Goal: Task Accomplishment & Management: Use online tool/utility

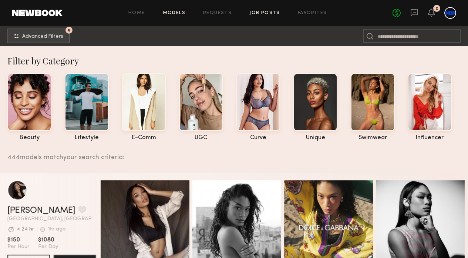
click at [263, 11] on link "Job Posts" at bounding box center [264, 13] width 31 height 5
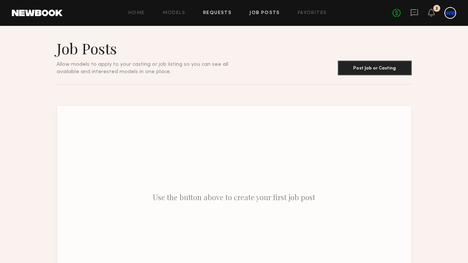
click at [214, 12] on link "Requests" at bounding box center [217, 13] width 28 height 5
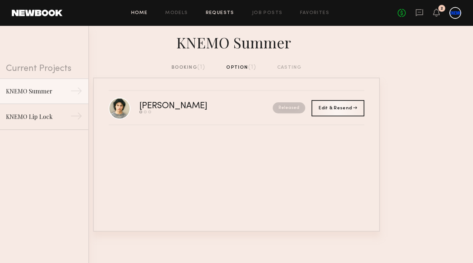
click at [142, 14] on link "Home" at bounding box center [139, 13] width 17 height 5
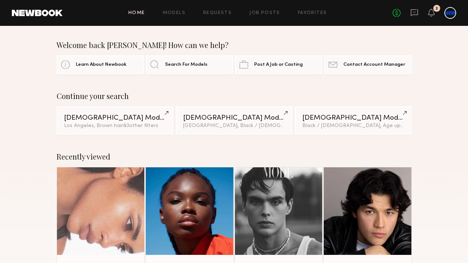
click at [31, 12] on link at bounding box center [37, 13] width 51 height 7
click at [141, 127] on span "& 3 other filter s" at bounding box center [140, 125] width 35 height 5
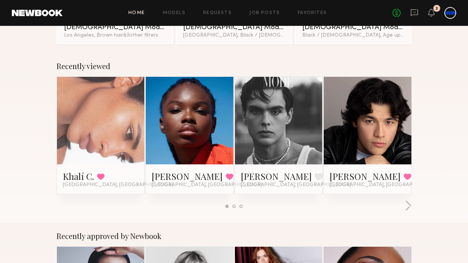
scroll to position [210, 0]
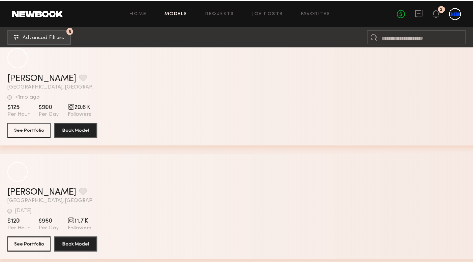
scroll to position [11025, 0]
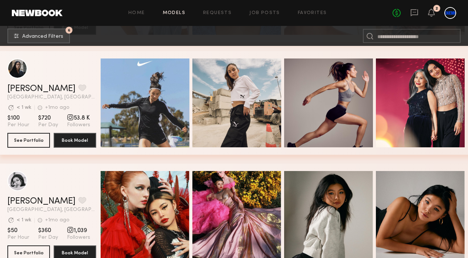
click at [47, 44] on nb-browse-subheader "6 Advanced Filters 6" at bounding box center [234, 36] width 468 height 20
click at [45, 40] on button "6 Advanced Filters" at bounding box center [38, 35] width 62 height 15
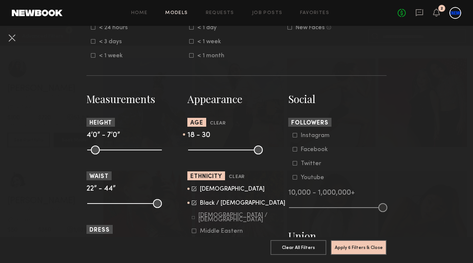
scroll to position [265, 0]
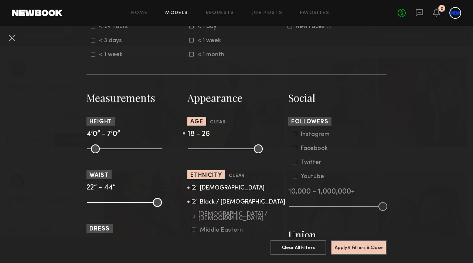
drag, startPoint x: 214, startPoint y: 148, endPoint x: 207, endPoint y: 148, distance: 6.7
type input "**"
click at [207, 148] on input "range" at bounding box center [225, 149] width 75 height 9
click at [347, 241] on button "Apply 6 Filters & Close" at bounding box center [359, 247] width 56 height 15
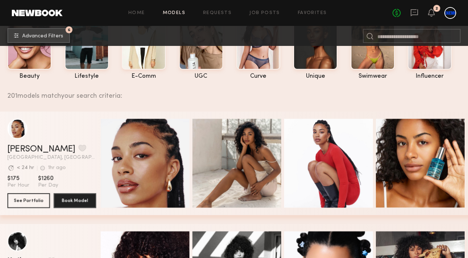
scroll to position [62, 0]
